Goal: Task Accomplishment & Management: Manage account settings

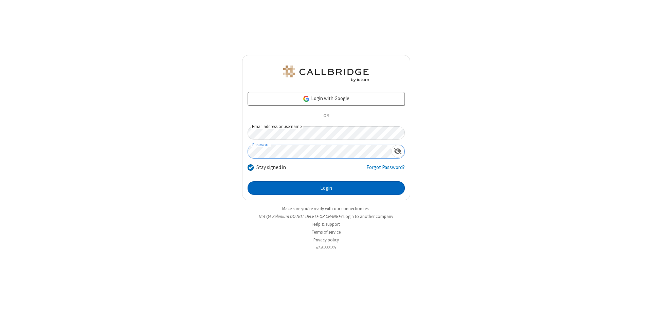
click at [326, 188] on button "Login" at bounding box center [326, 188] width 157 height 14
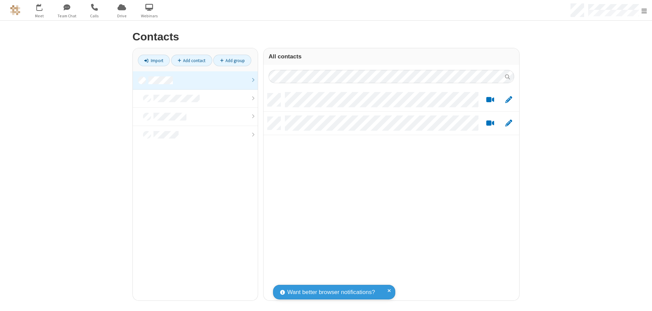
click at [195, 80] on link at bounding box center [195, 80] width 125 height 18
click at [509, 100] on span "Edit" at bounding box center [508, 100] width 7 height 8
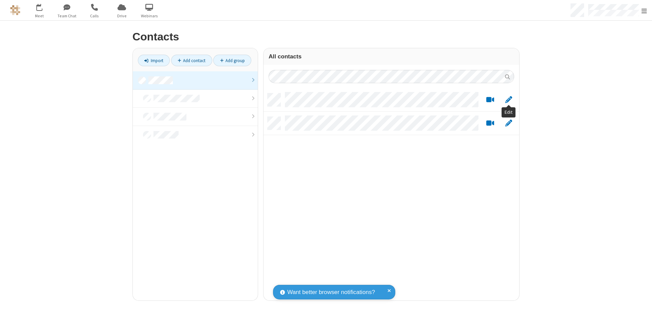
scroll to position [207, 251]
click at [195, 80] on link at bounding box center [195, 80] width 125 height 18
